Goal: Information Seeking & Learning: Find specific fact

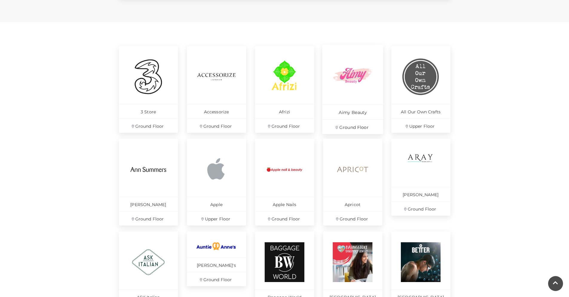
scroll to position [239, 0]
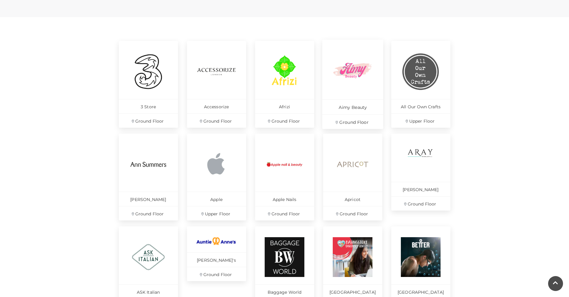
click at [347, 69] on img at bounding box center [352, 71] width 41 height 41
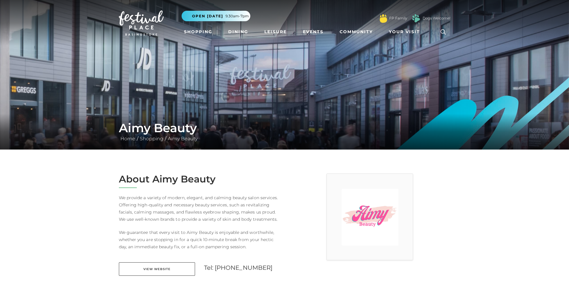
scroll to position [149, 0]
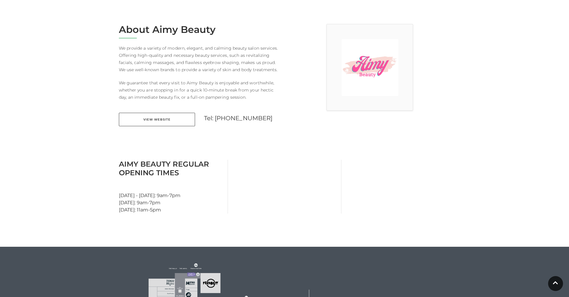
drag, startPoint x: 165, startPoint y: 198, endPoint x: 169, endPoint y: 209, distance: 12.0
click at [169, 209] on div "Aimy Beauty Regular Opening Times Monday - Friday: 9am-7pm Saturday: 9am-7pm Su…" at bounding box center [171, 187] width 114 height 54
drag, startPoint x: 173, startPoint y: 209, endPoint x: 230, endPoint y: 207, distance: 56.5
click at [174, 209] on div "Aimy Beauty Regular Opening Times Monday - Friday: 9am-7pm Saturday: 9am-7pm Su…" at bounding box center [171, 187] width 114 height 54
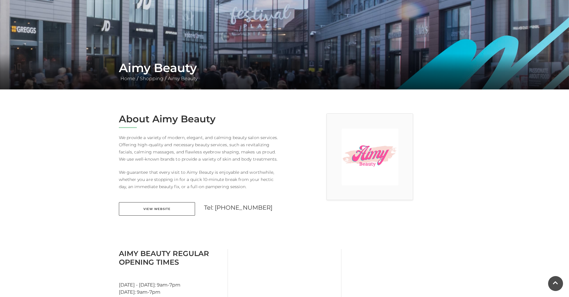
scroll to position [60, 0]
click at [252, 167] on div "About Aimy Beauty We provide a variety of modern, elegant, and calming beauty s…" at bounding box center [199, 169] width 170 height 110
